Goal: Navigation & Orientation: Find specific page/section

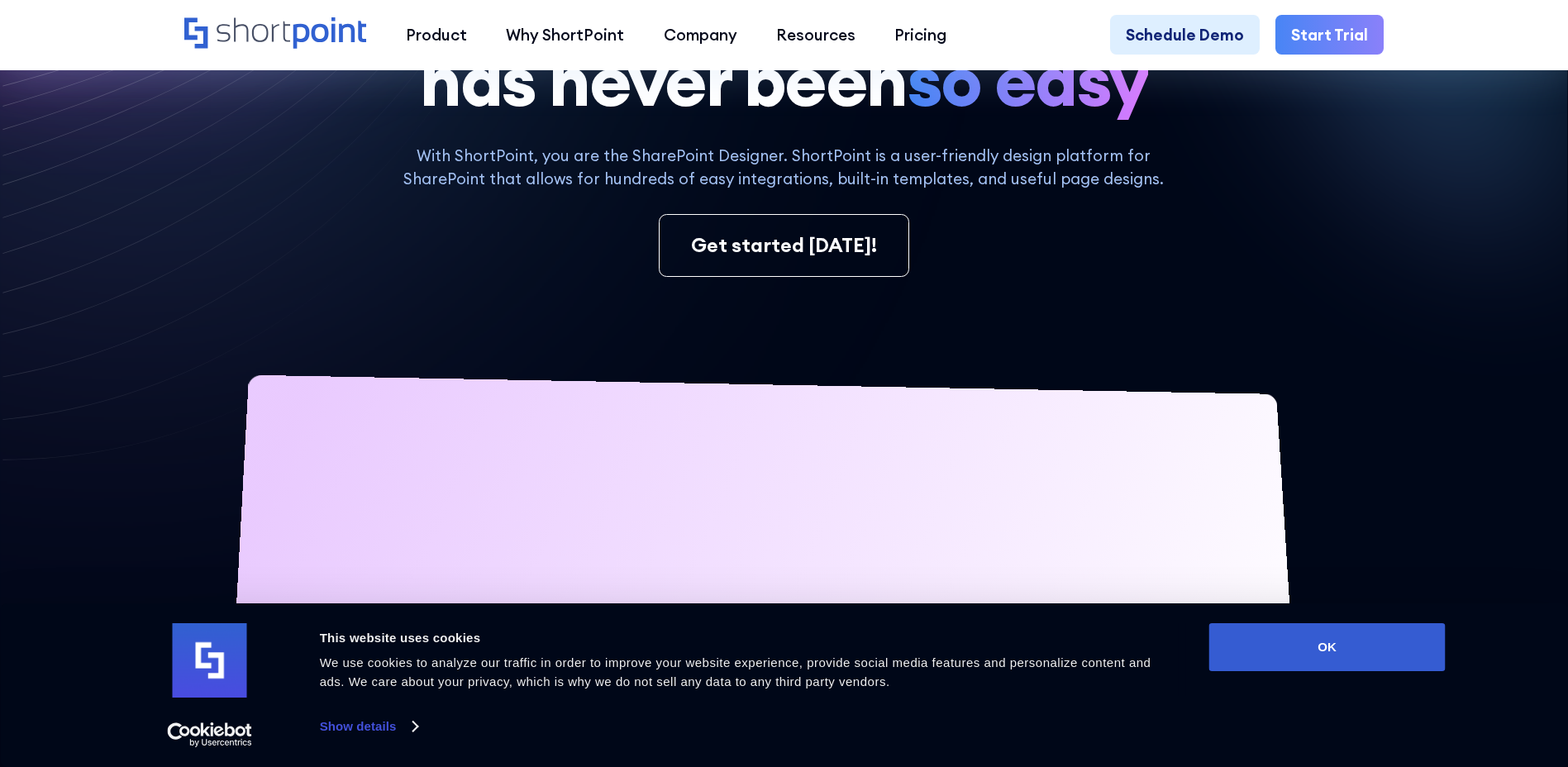
scroll to position [83, 0]
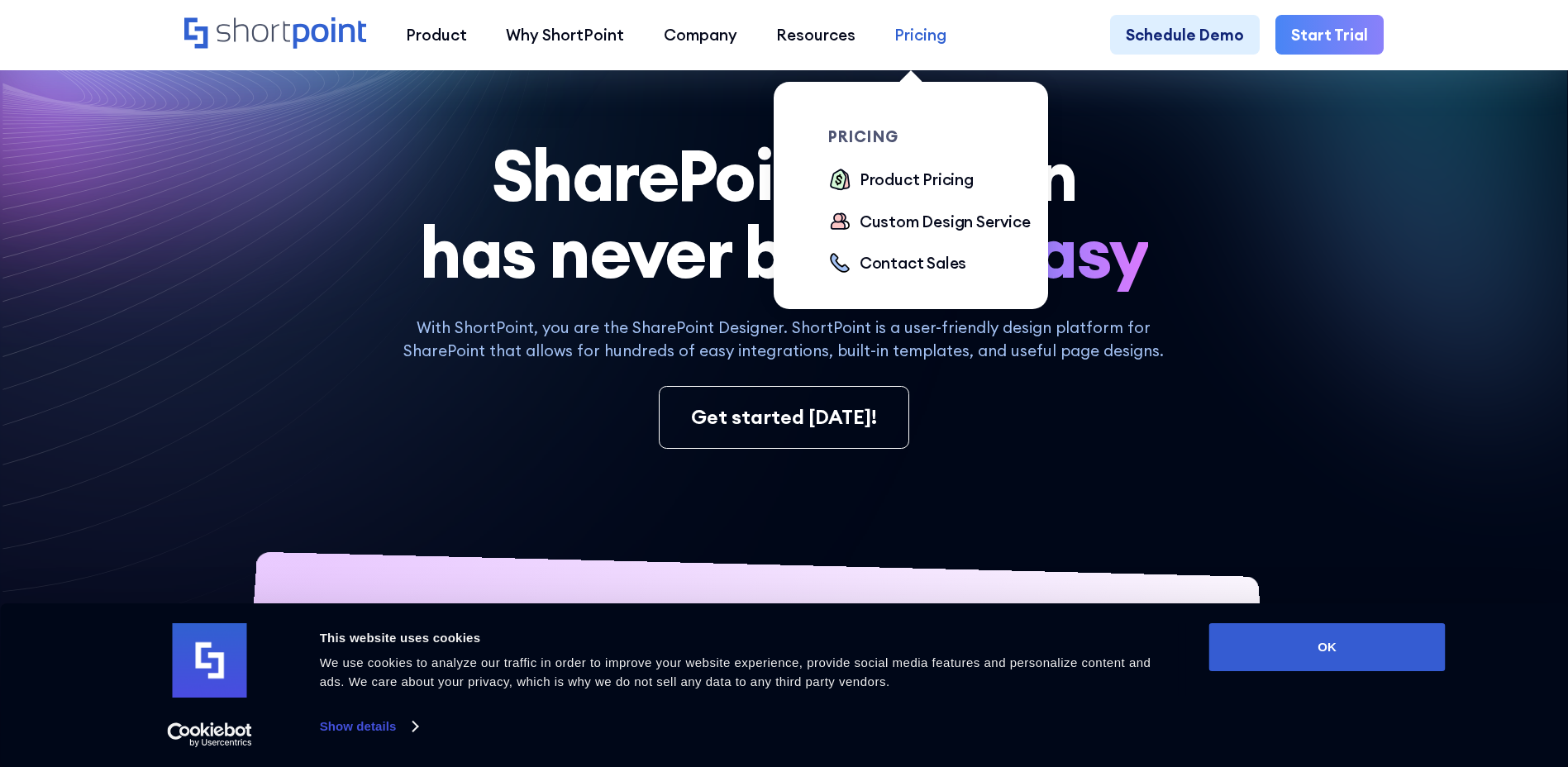
click at [915, 44] on div "Pricing" at bounding box center [920, 35] width 52 height 23
click at [884, 181] on div "Product Pricing" at bounding box center [917, 179] width 114 height 23
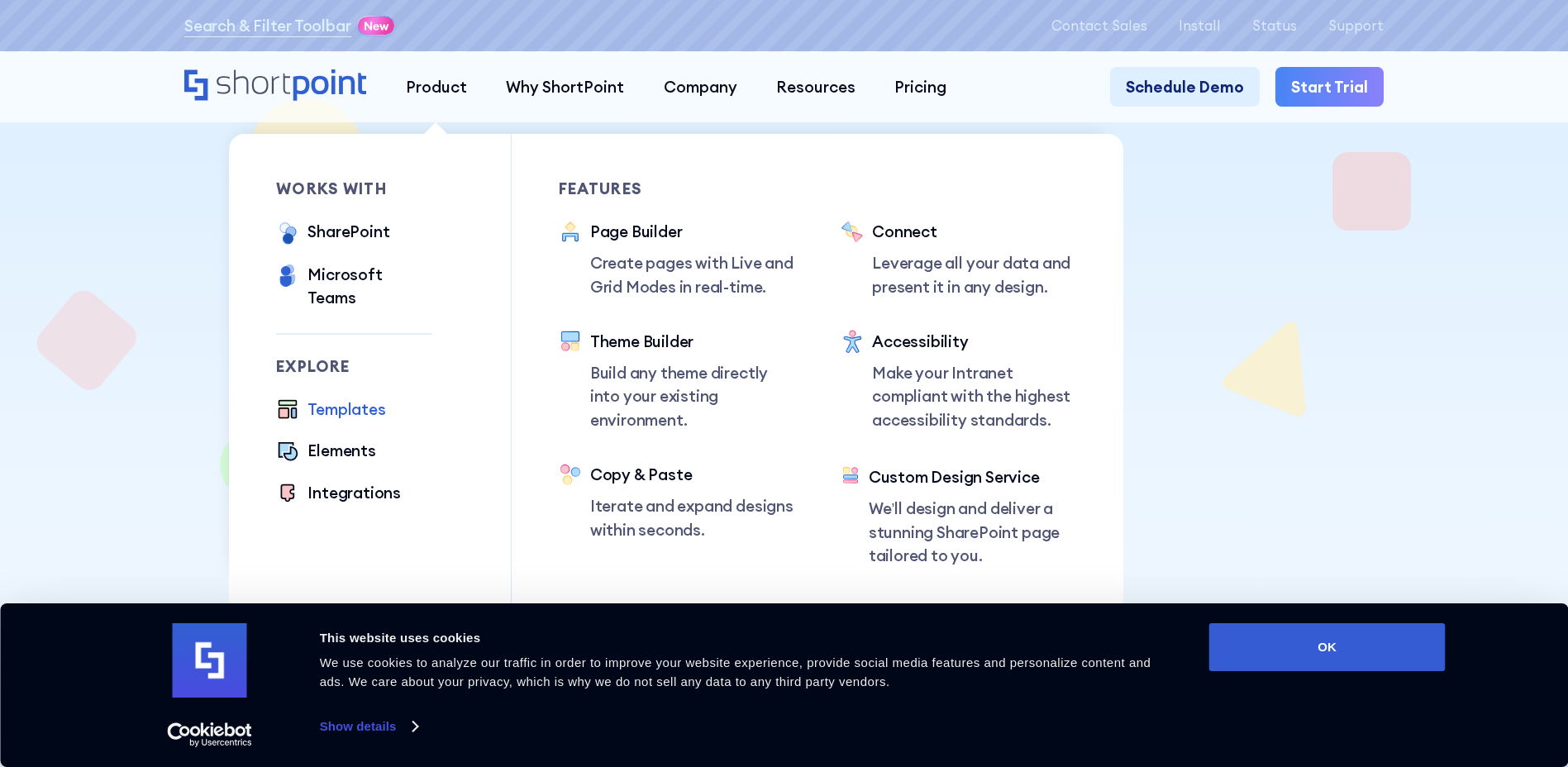
click at [349, 399] on div "Templates" at bounding box center [346, 409] width 78 height 23
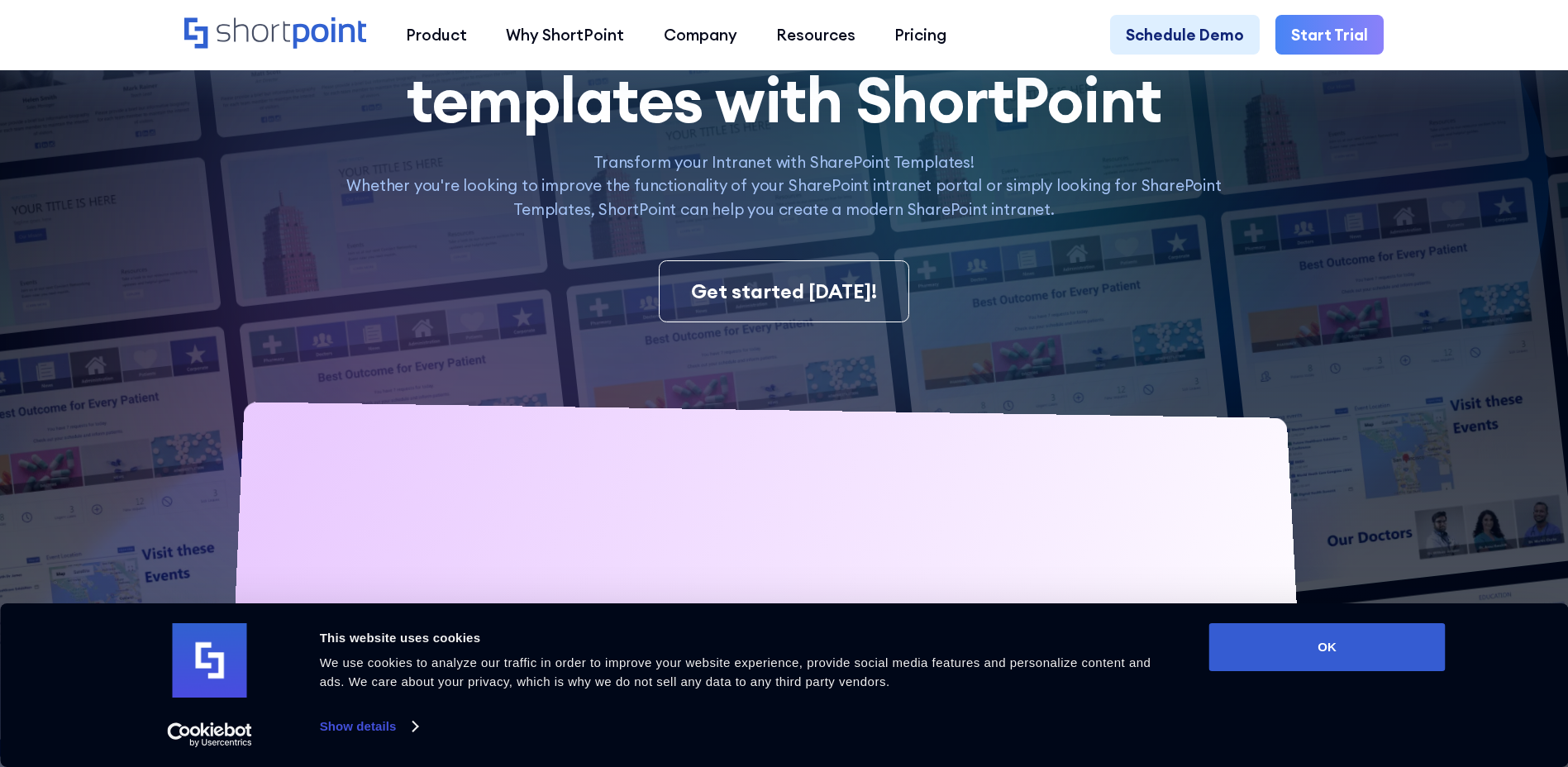
scroll to position [248, 0]
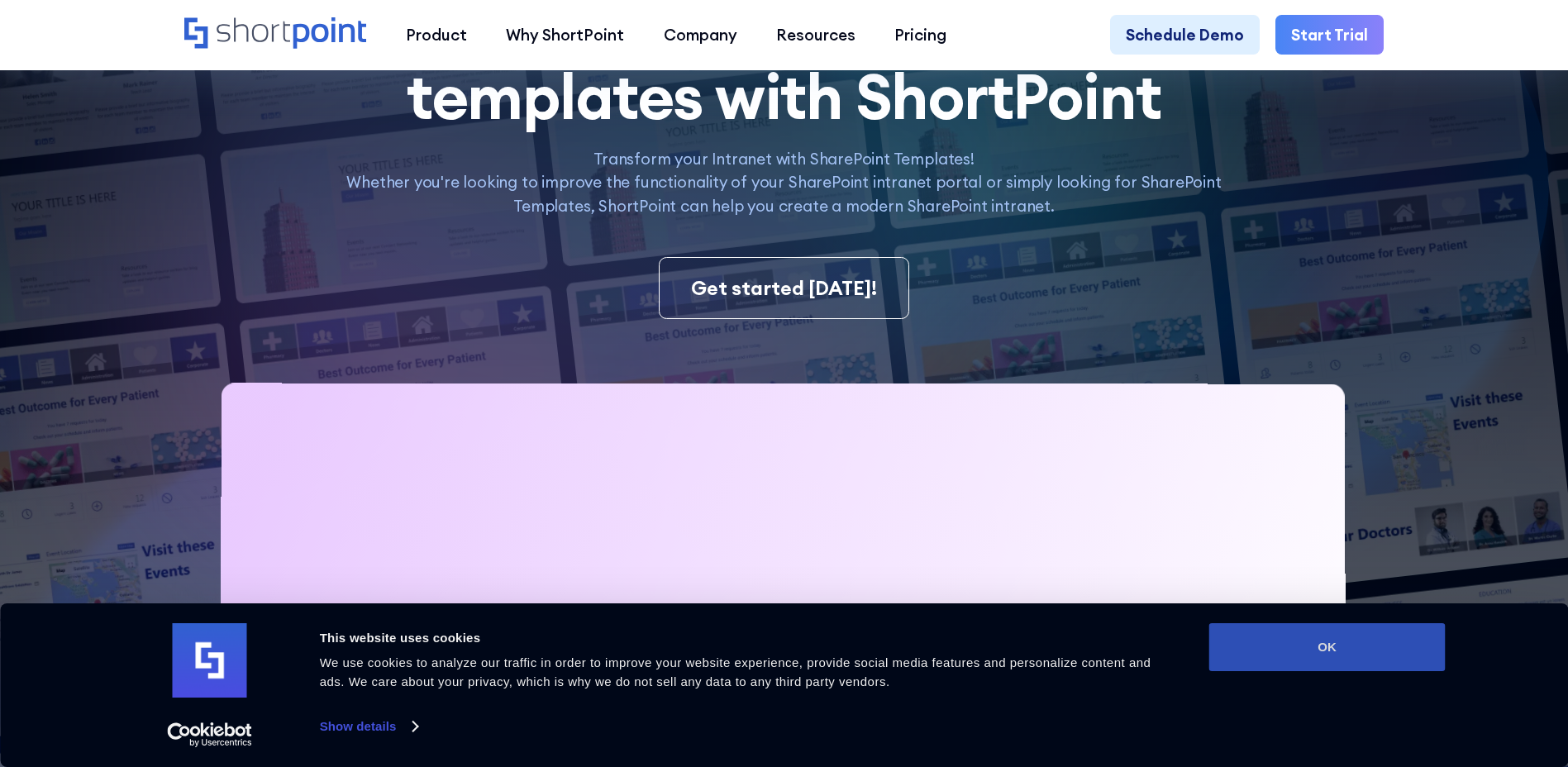
click at [1395, 647] on button "OK" at bounding box center [1327, 647] width 236 height 48
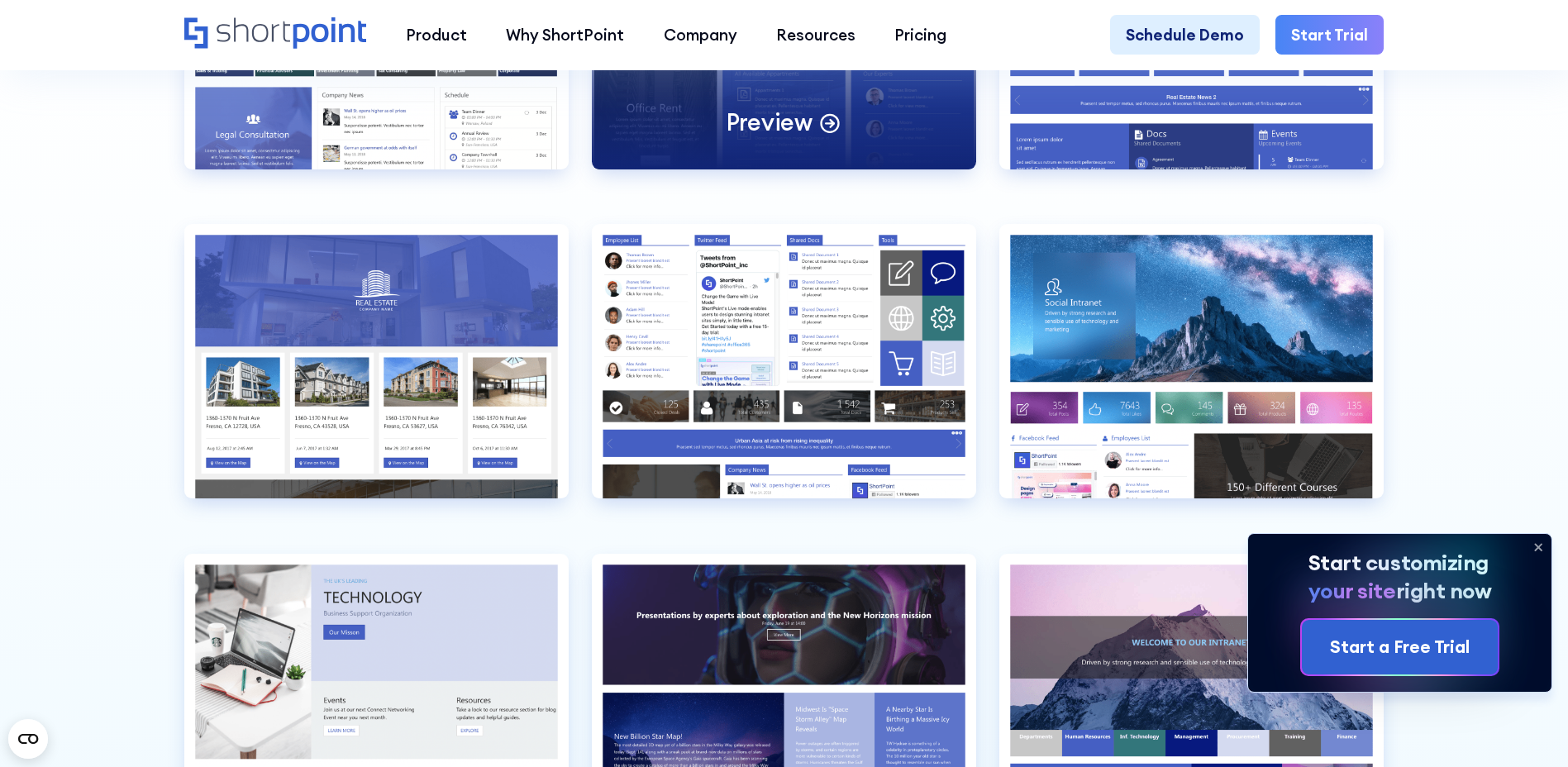
scroll to position [4628, 0]
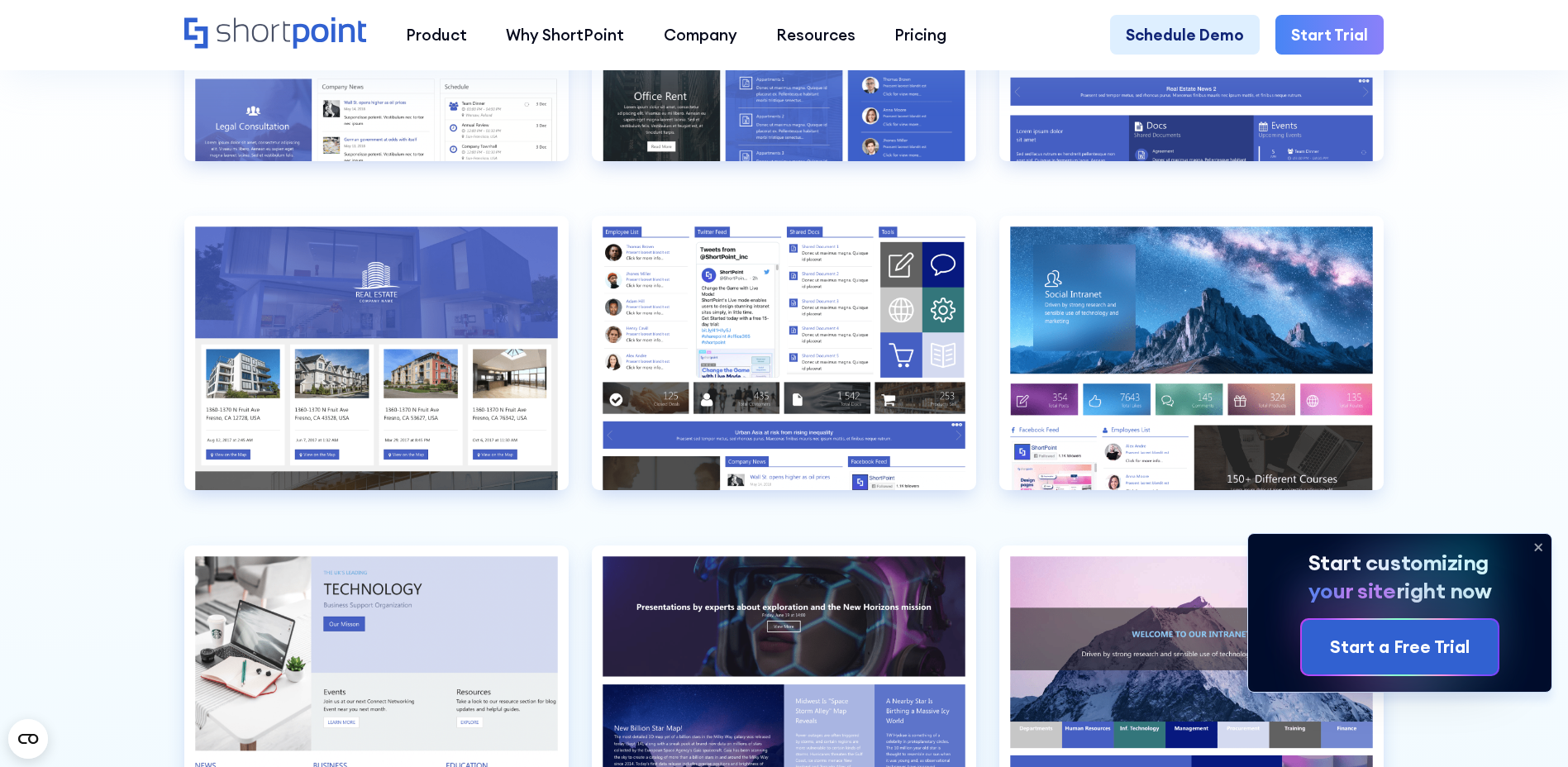
click at [1535, 545] on icon at bounding box center [1539, 548] width 27 height 27
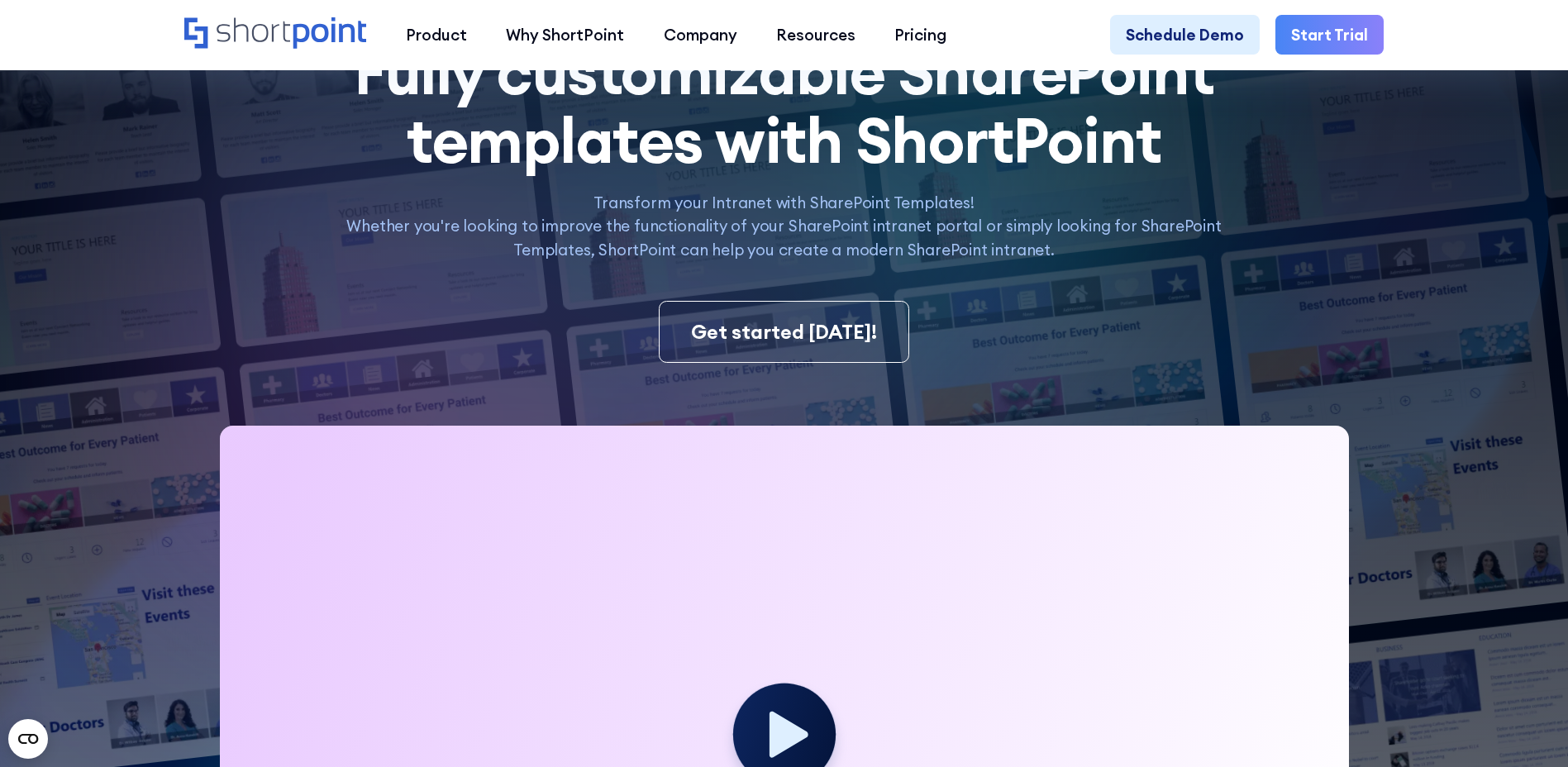
scroll to position [0, 0]
